Goal: Task Accomplishment & Management: Use online tool/utility

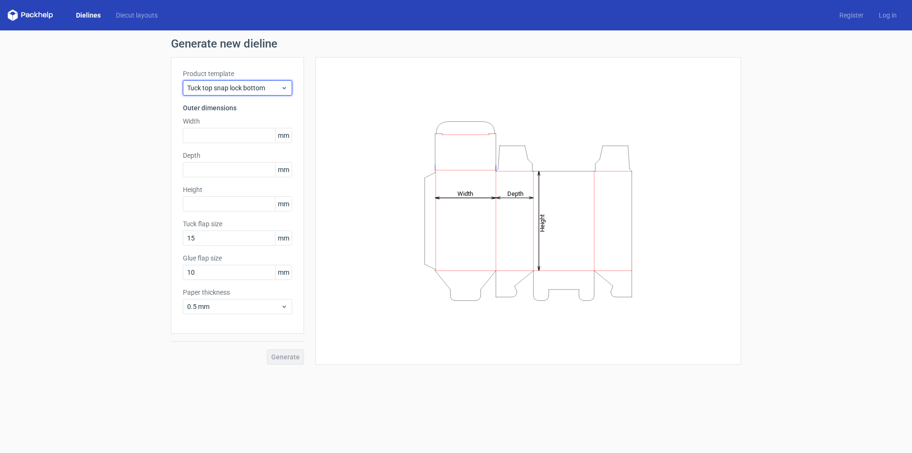
click at [279, 90] on span "Tuck top snap lock bottom" at bounding box center [234, 88] width 94 height 10
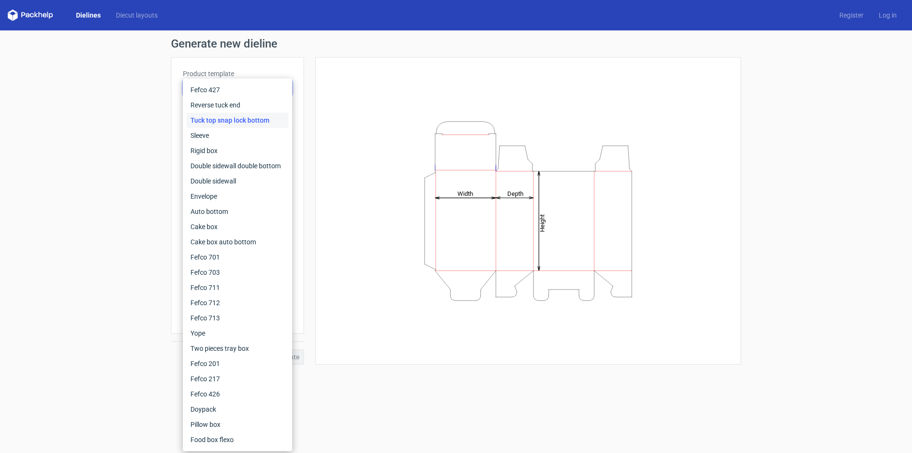
click at [248, 116] on div "Tuck top snap lock bottom" at bounding box center [238, 120] width 102 height 15
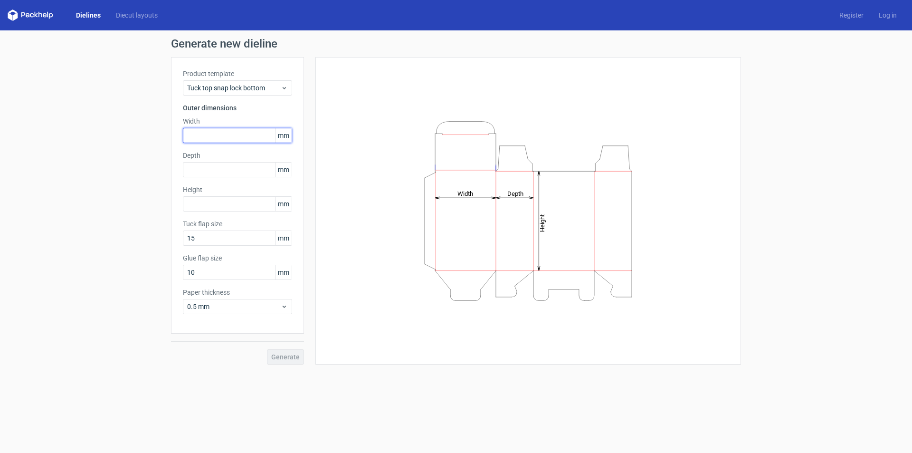
click at [215, 129] on input "text" at bounding box center [237, 135] width 109 height 15
type input "165"
type input "60"
type input "90"
click at [267, 349] on button "Generate" at bounding box center [285, 356] width 37 height 15
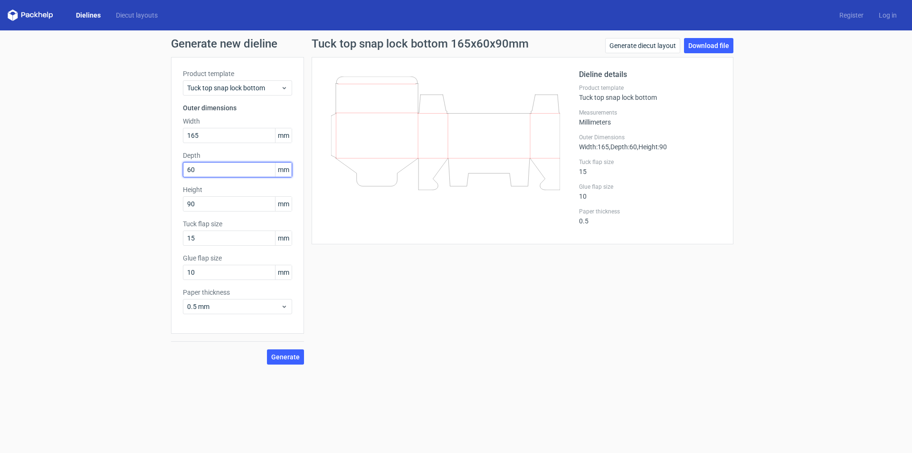
drag, startPoint x: 222, startPoint y: 171, endPoint x: 192, endPoint y: 173, distance: 30.1
click at [192, 173] on input "60" at bounding box center [237, 169] width 109 height 15
click at [236, 173] on input "60" at bounding box center [237, 169] width 109 height 15
drag, startPoint x: 235, startPoint y: 169, endPoint x: 170, endPoint y: 169, distance: 65.1
click at [170, 169] on div "Generate new dieline Product template Tuck top snap lock bottom Outer dimension…" at bounding box center [456, 201] width 912 height 342
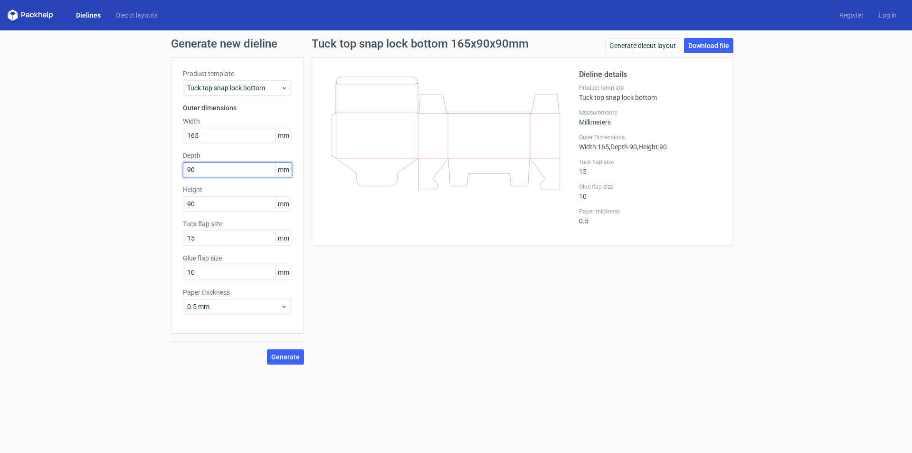
type input "90"
type input "60"
click at [280, 355] on span "Generate" at bounding box center [285, 357] width 29 height 7
click at [703, 46] on link "Download file" at bounding box center [708, 45] width 49 height 15
